Goal: Task Accomplishment & Management: Use online tool/utility

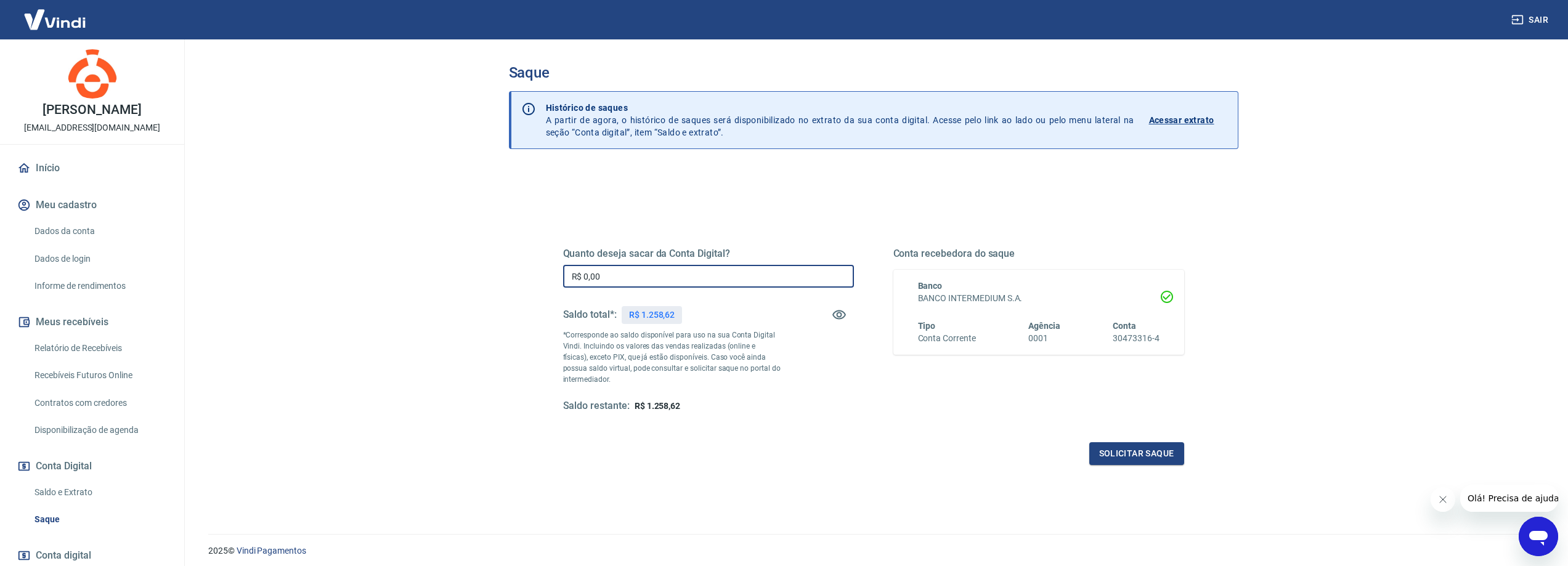
click at [708, 276] on input "R$ 0,00" at bounding box center [708, 276] width 290 height 23
drag, startPoint x: 708, startPoint y: 276, endPoint x: 456, endPoint y: 252, distance: 253.1
click at [456, 252] on main "Saque Histórico de saques A partir de agora, o histórico de saques será disponi…" at bounding box center [873, 303] width 1389 height 527
type input "R$ 1.258,62"
click at [1152, 460] on button "Solicitar saque" at bounding box center [1136, 454] width 95 height 23
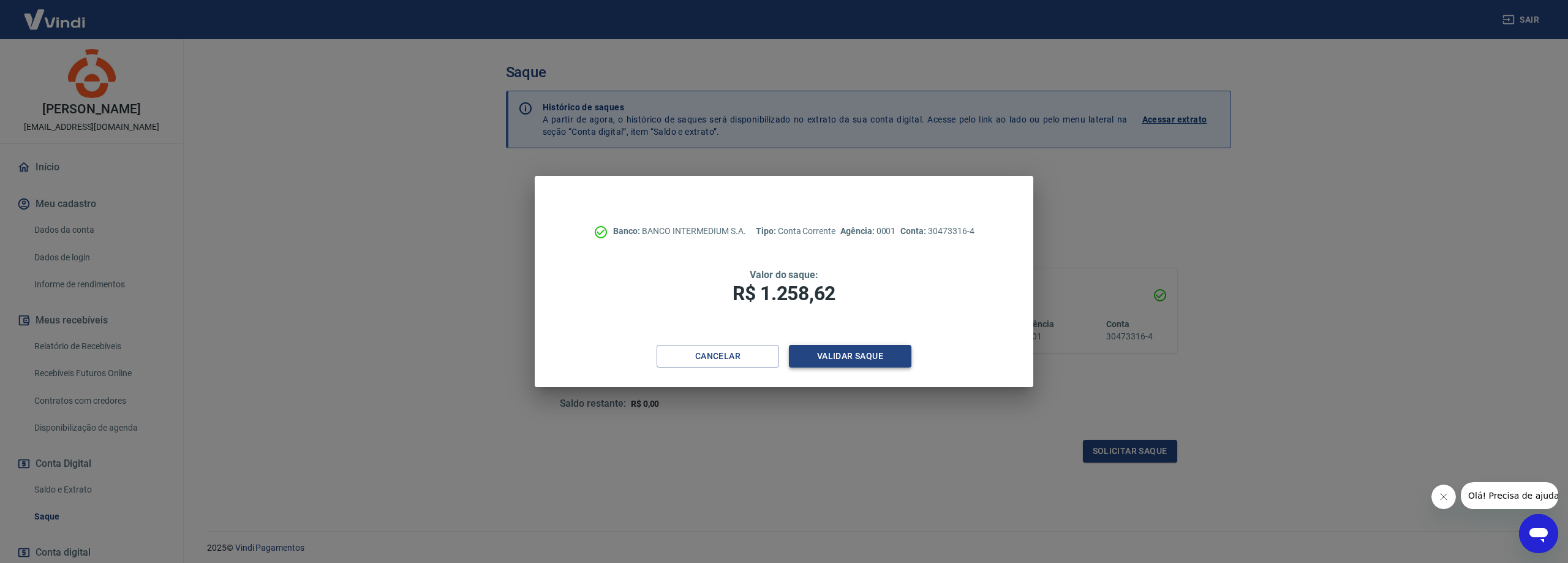
click at [861, 356] on button "Validar saque" at bounding box center [849, 356] width 122 height 23
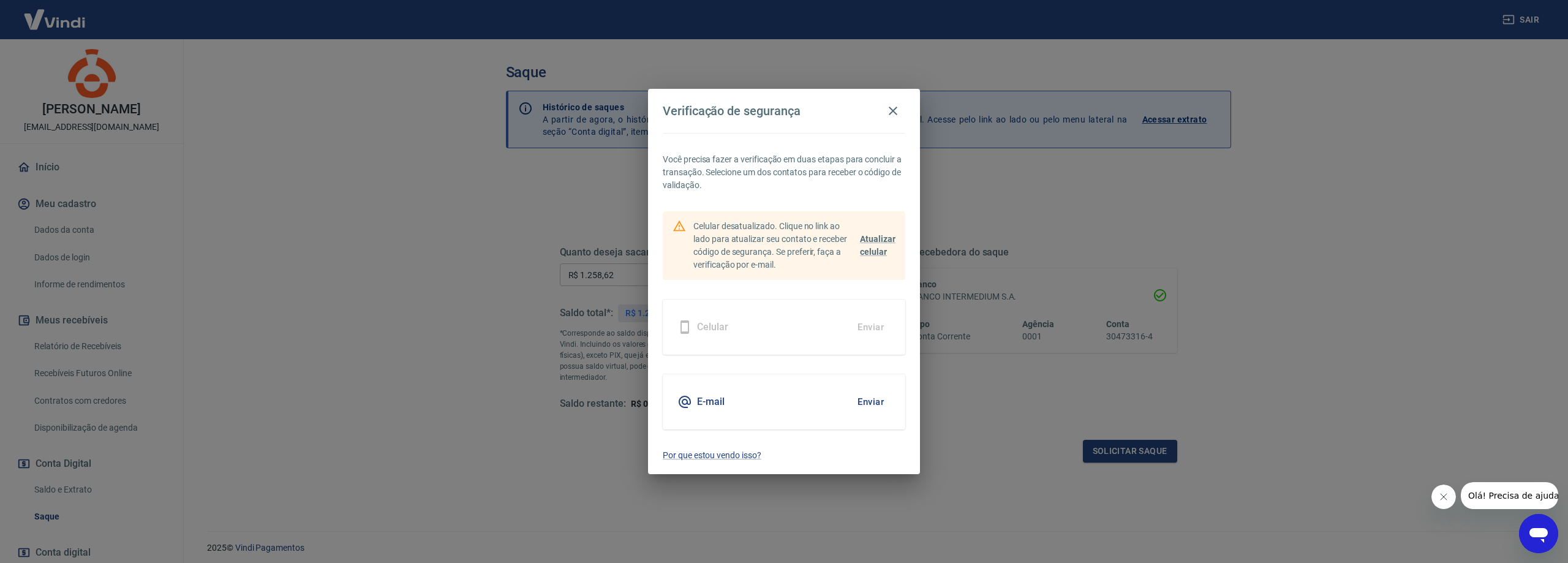
click at [881, 406] on button "Enviar" at bounding box center [871, 401] width 40 height 25
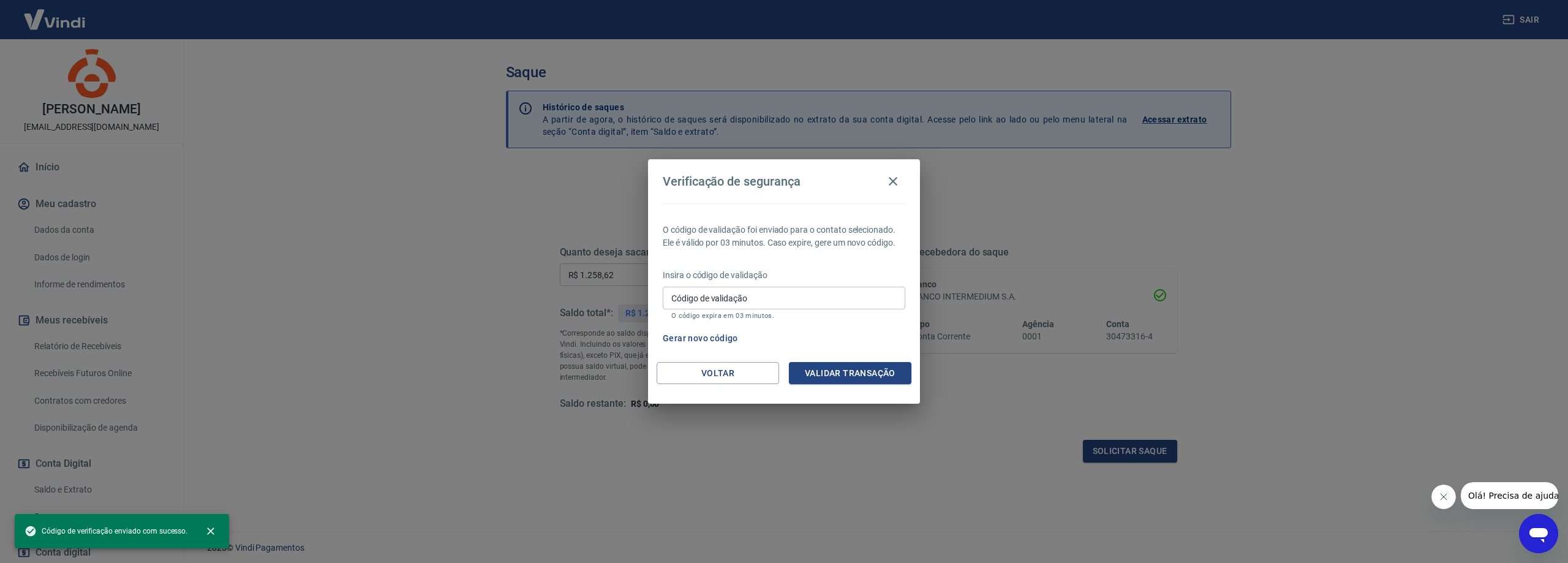
click at [849, 292] on input "Código de validação" at bounding box center [784, 298] width 243 height 23
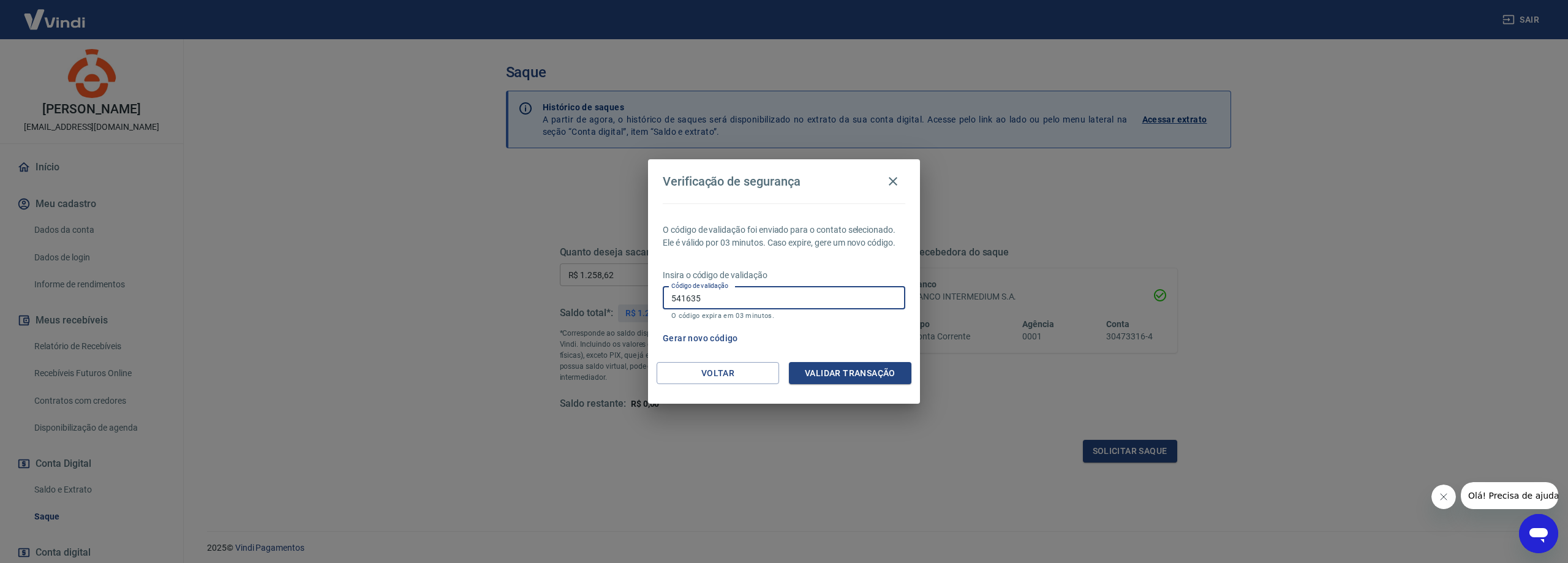
type input "541635"
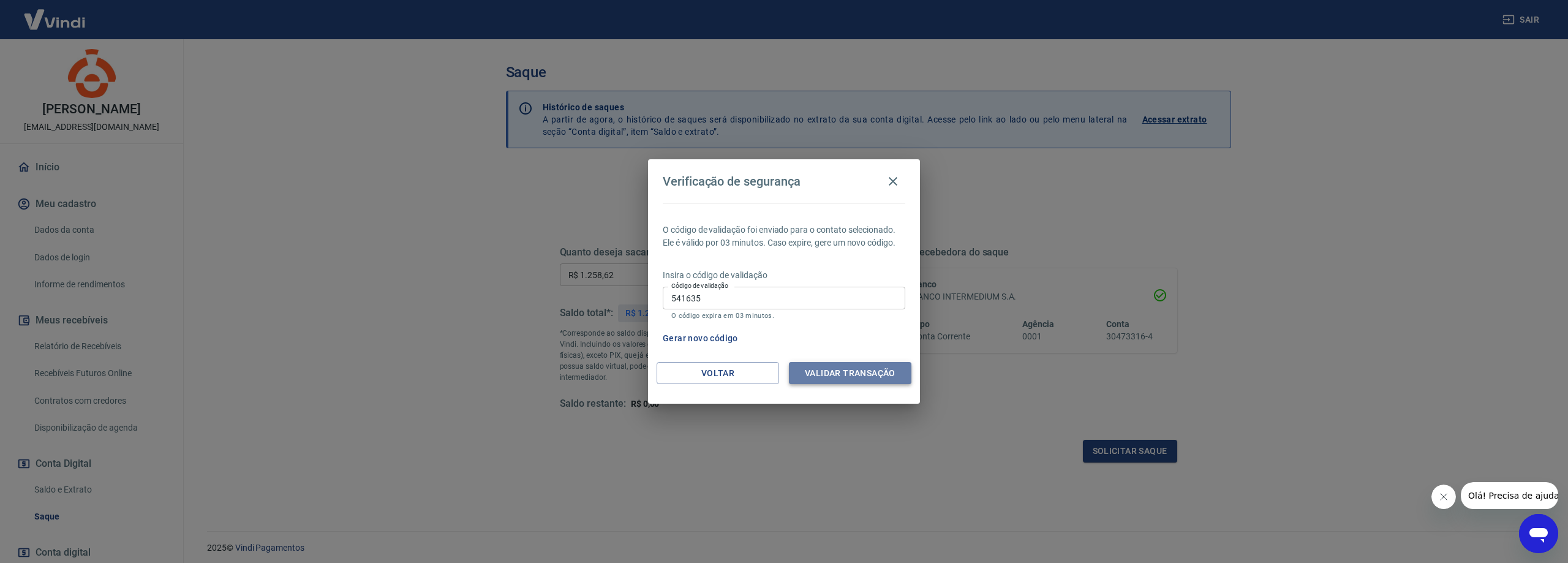
click at [867, 367] on button "Validar transação" at bounding box center [849, 373] width 122 height 23
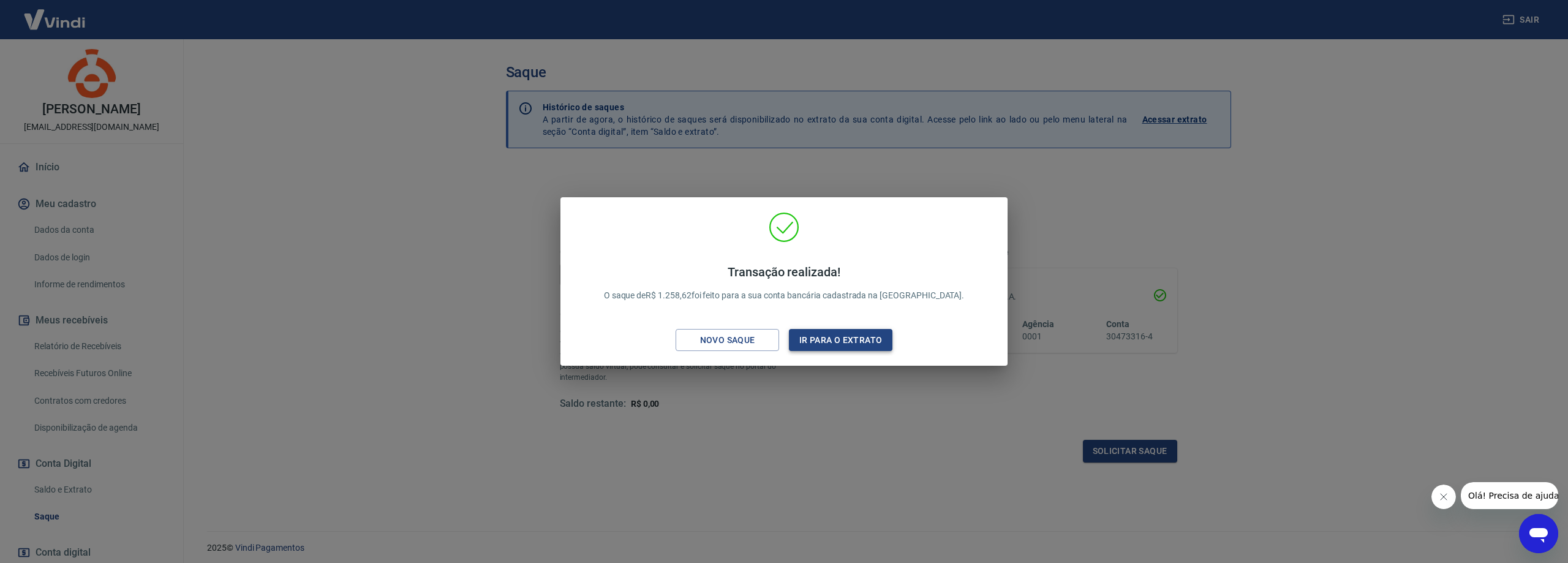
click at [843, 337] on button "Ir para o extrato" at bounding box center [840, 340] width 104 height 23
